Goal: Transaction & Acquisition: Purchase product/service

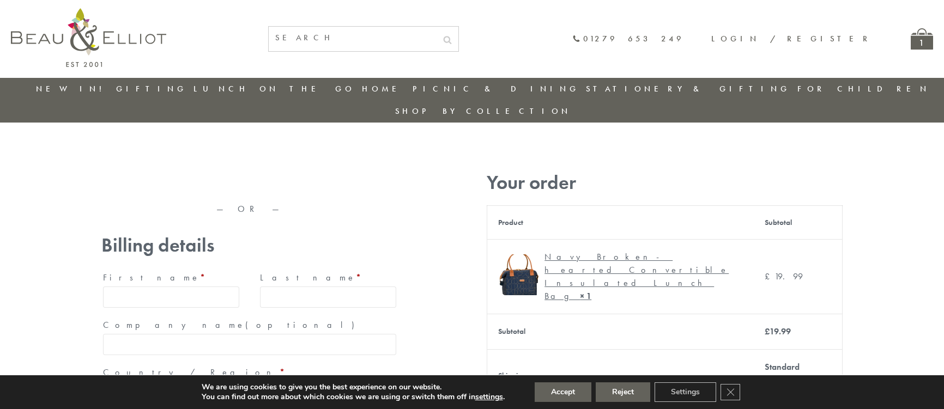
type input "maria33@yahoo.com"
type input "Maria"
type input "Williams"
type input "23, Scottsdale, Happytown"
type input "London"
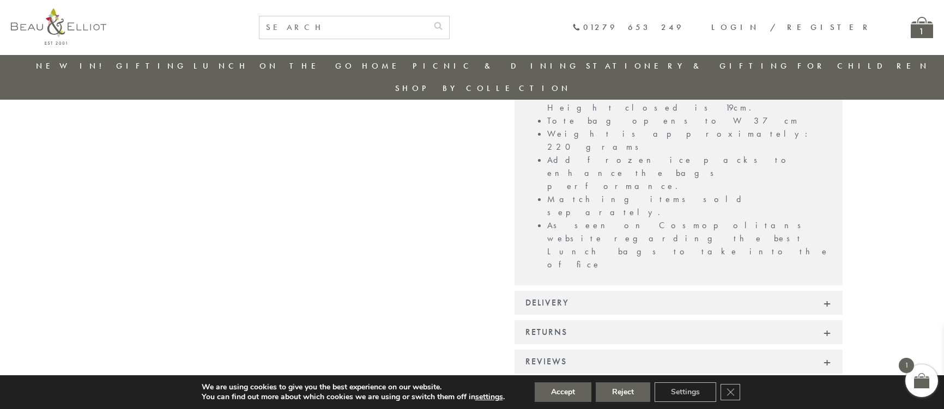
scroll to position [939, 0]
